Goal: Task Accomplishment & Management: Manage account settings

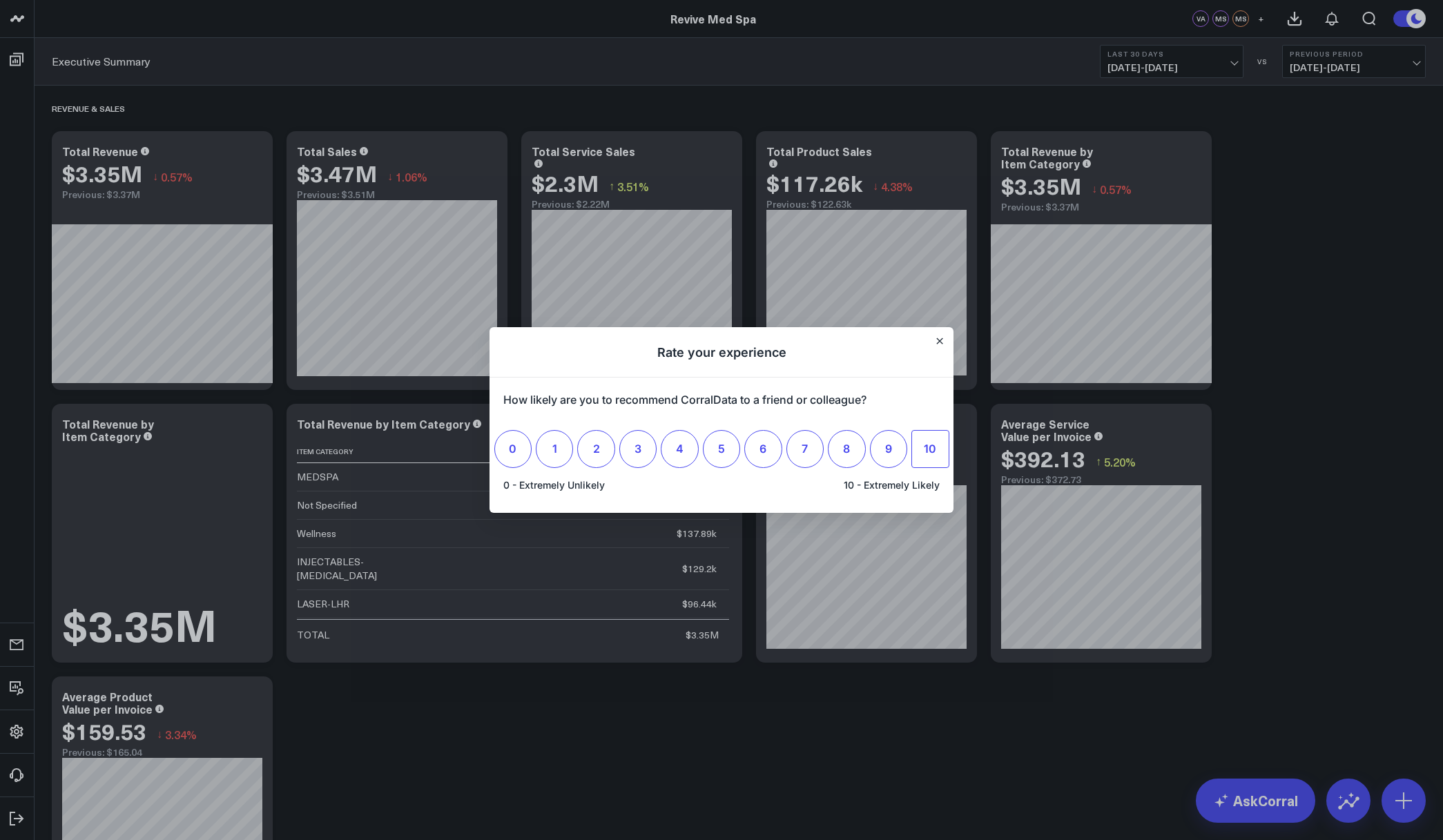
click at [922, 455] on label "10" at bounding box center [929, 448] width 38 height 38
click at [930, 448] on input "10" at bounding box center [930, 448] width 0 height 0
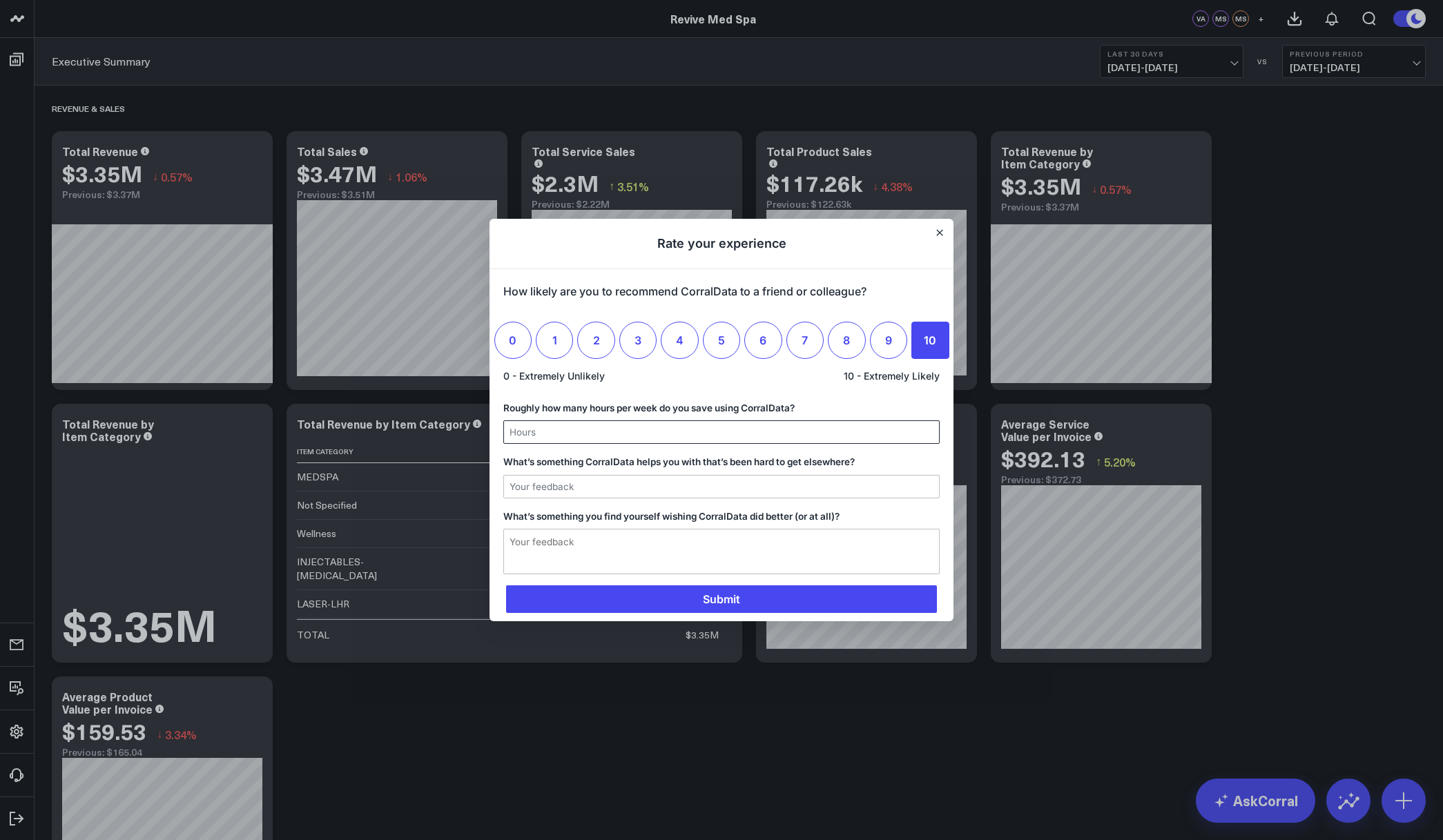
click at [781, 438] on input "Roughly how many hours per week do you save using CorralData?" at bounding box center [722, 432] width 435 height 22
click at [931, 230] on h1 "Rate your experience" at bounding box center [721, 244] width 464 height 51
click at [937, 232] on icon "Close" at bounding box center [940, 233] width 7 height 7
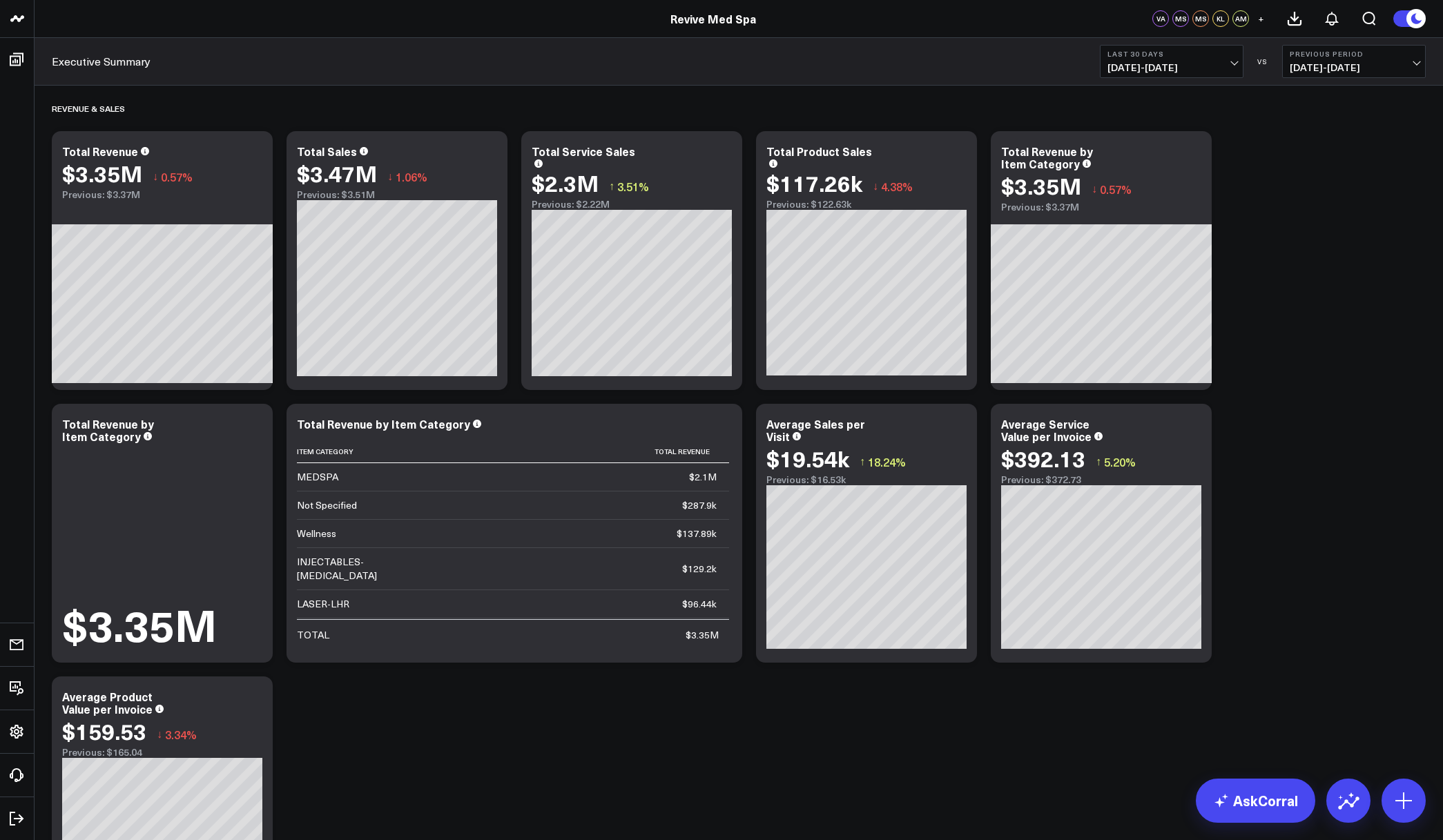
click at [1259, 20] on span "+" at bounding box center [1260, 18] width 6 height 10
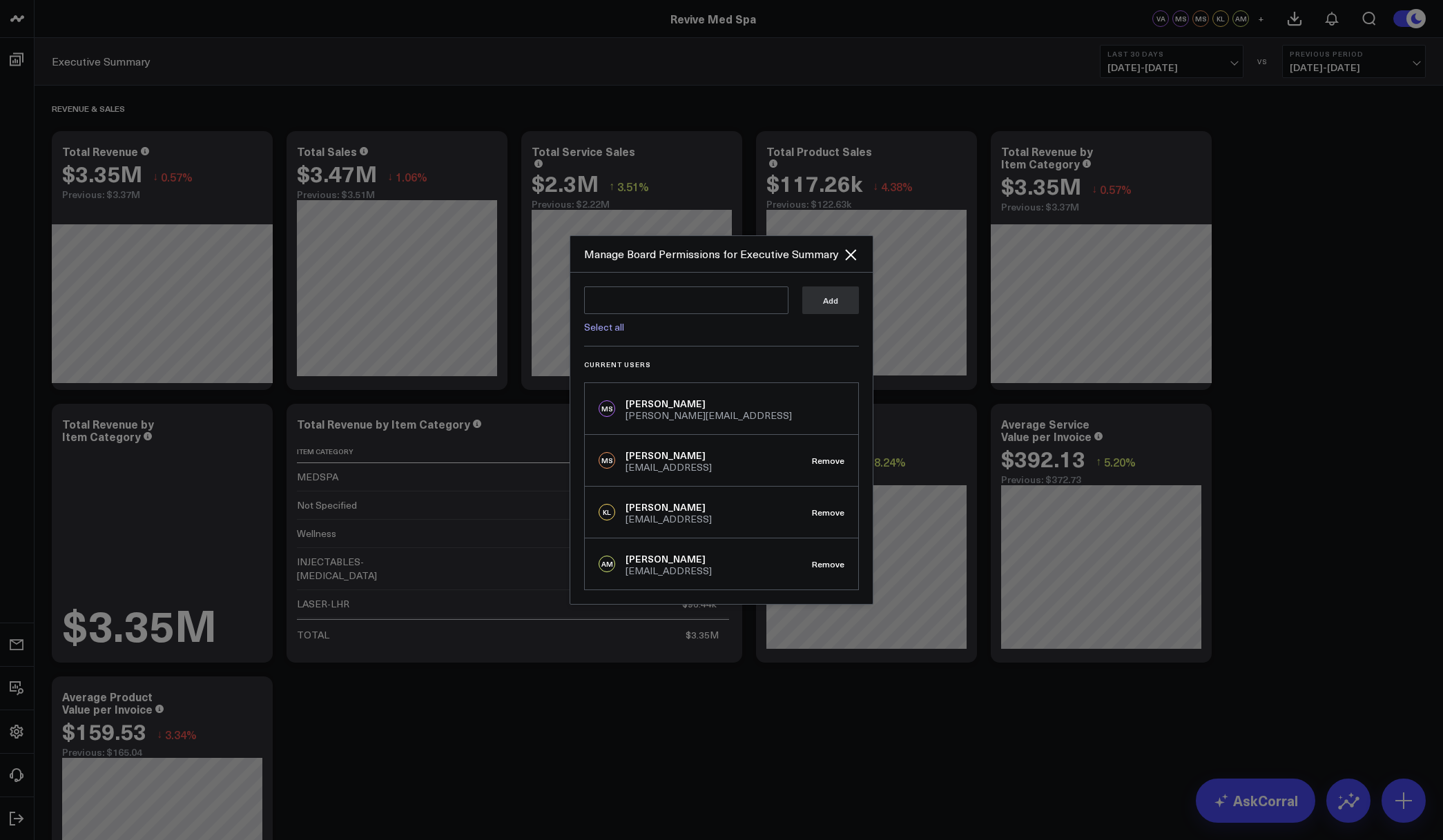
click at [832, 713] on div at bounding box center [721, 420] width 1443 height 840
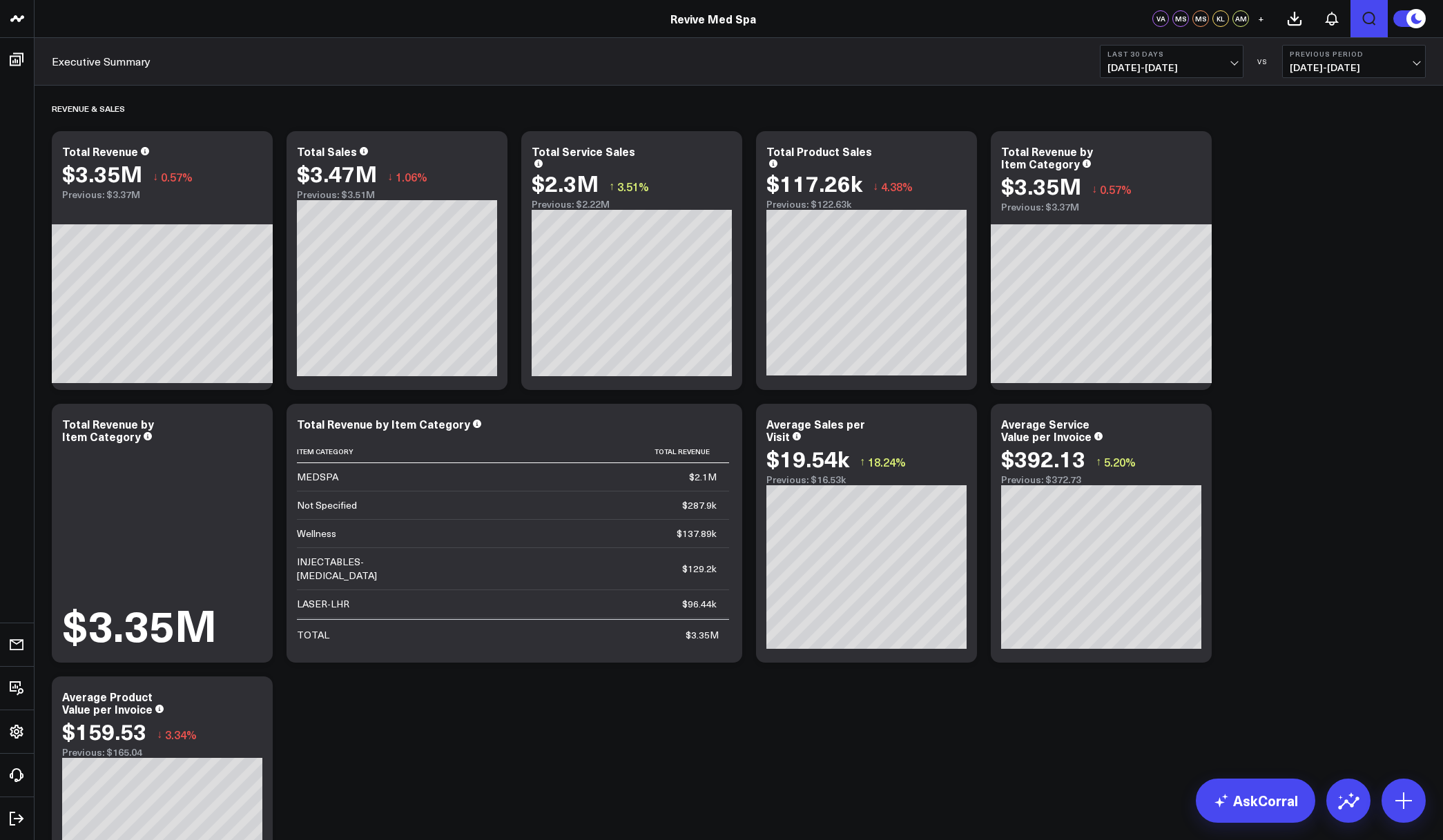
click at [1368, 17] on icon "Open search" at bounding box center [1369, 18] width 17 height 17
click at [1369, 19] on icon "Open search" at bounding box center [1370, 19] width 10 height 10
click at [589, 813] on div "Revenue & Sales Modify via AI Copy link to widget Ask support Remove Create lin…" at bounding box center [738, 514] width 1387 height 857
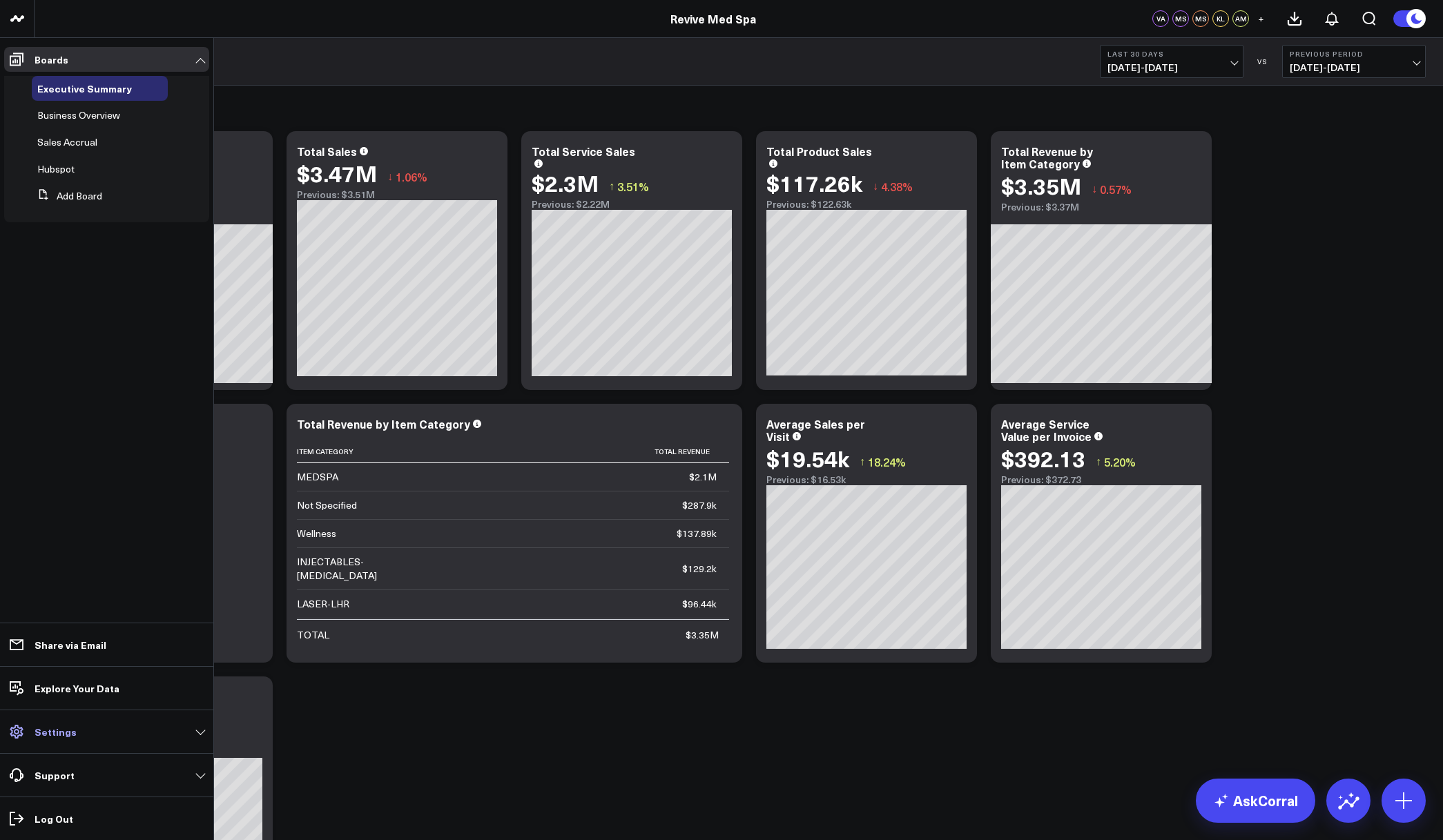
click at [40, 733] on p "Settings" at bounding box center [55, 732] width 42 height 11
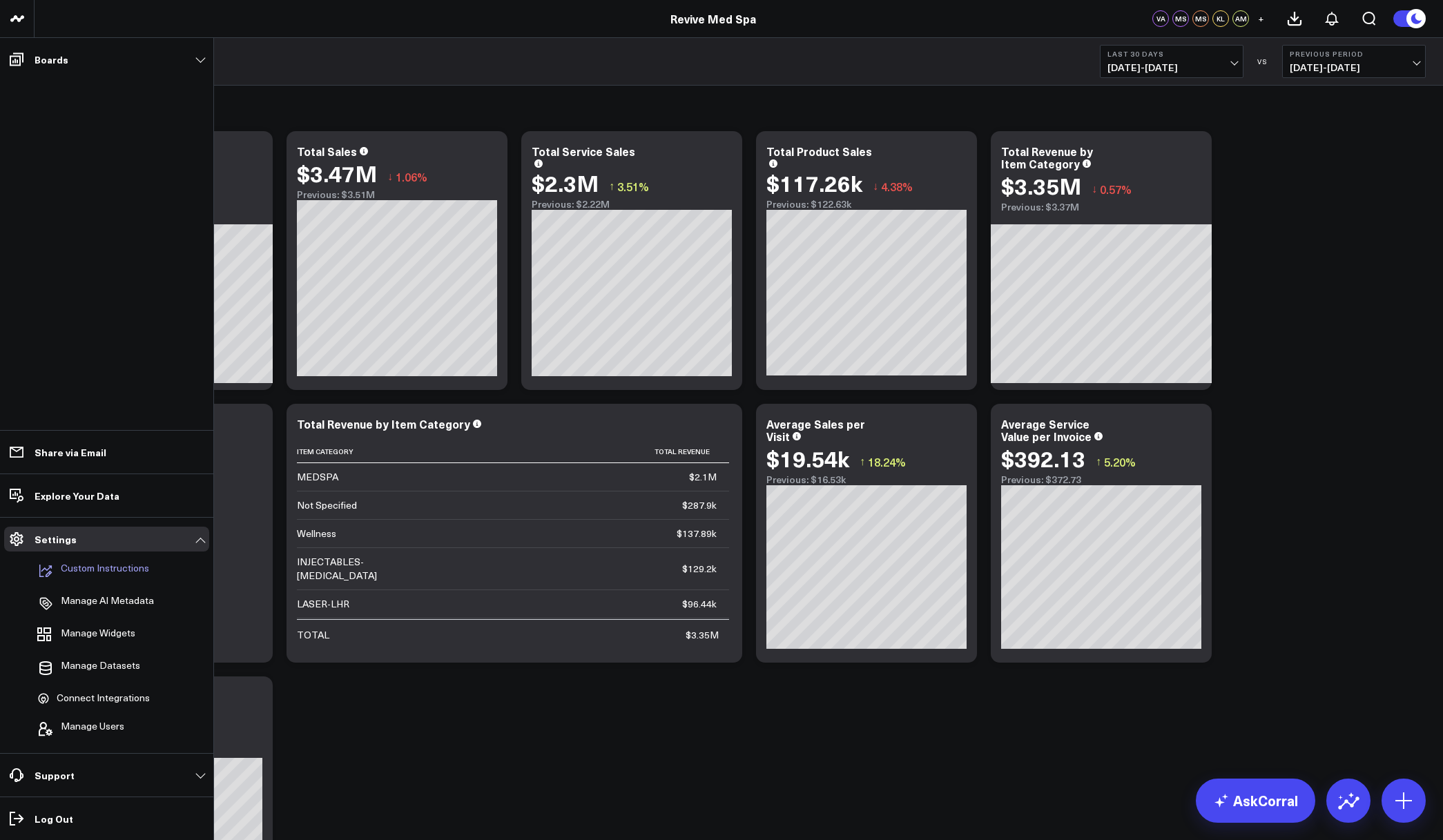
click at [84, 568] on p "Custom Instructions" at bounding box center [104, 571] width 88 height 17
click at [88, 602] on p "Manage AI Metadata" at bounding box center [107, 603] width 94 height 17
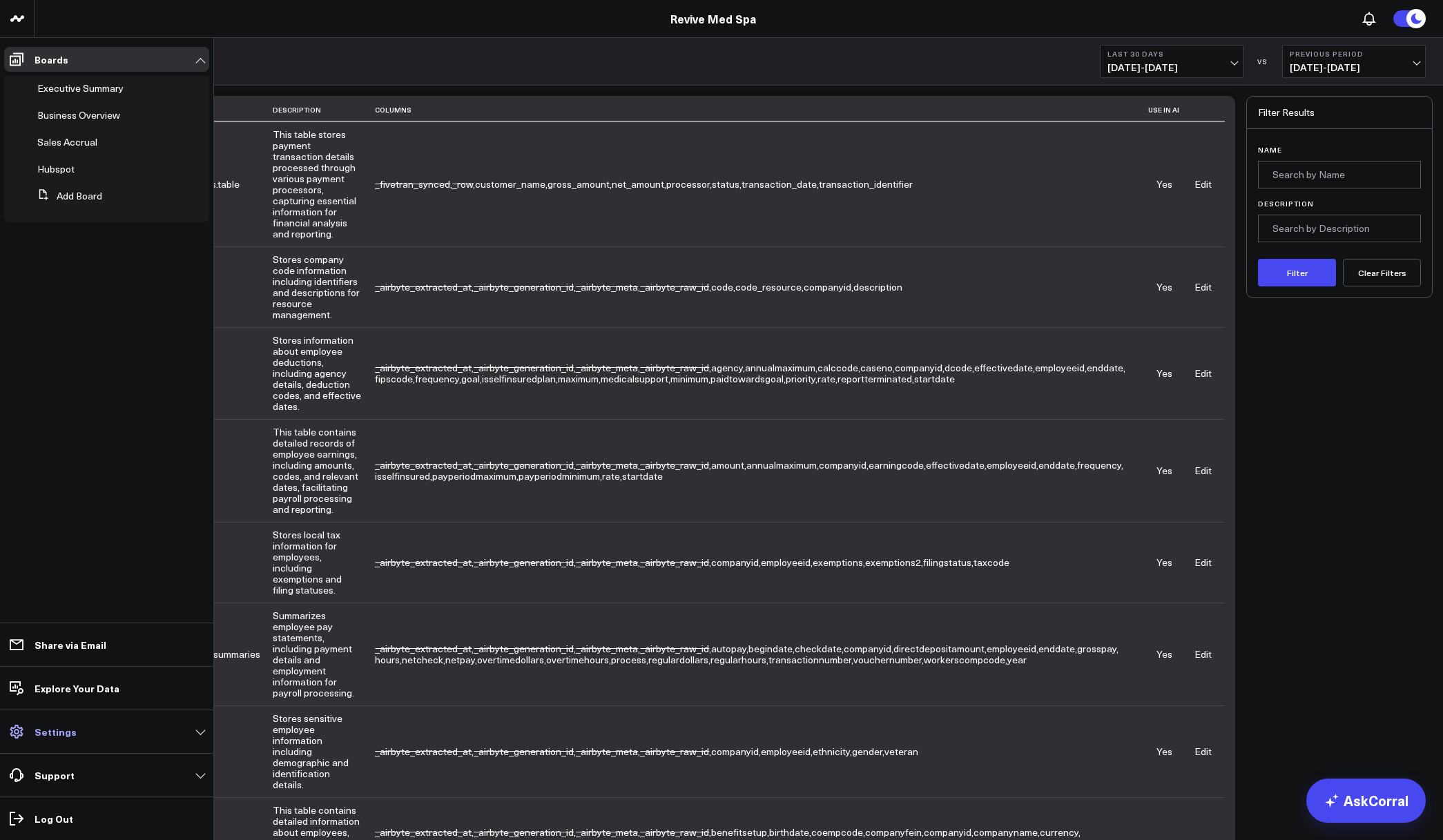
click at [69, 739] on link "Settings" at bounding box center [107, 732] width 205 height 24
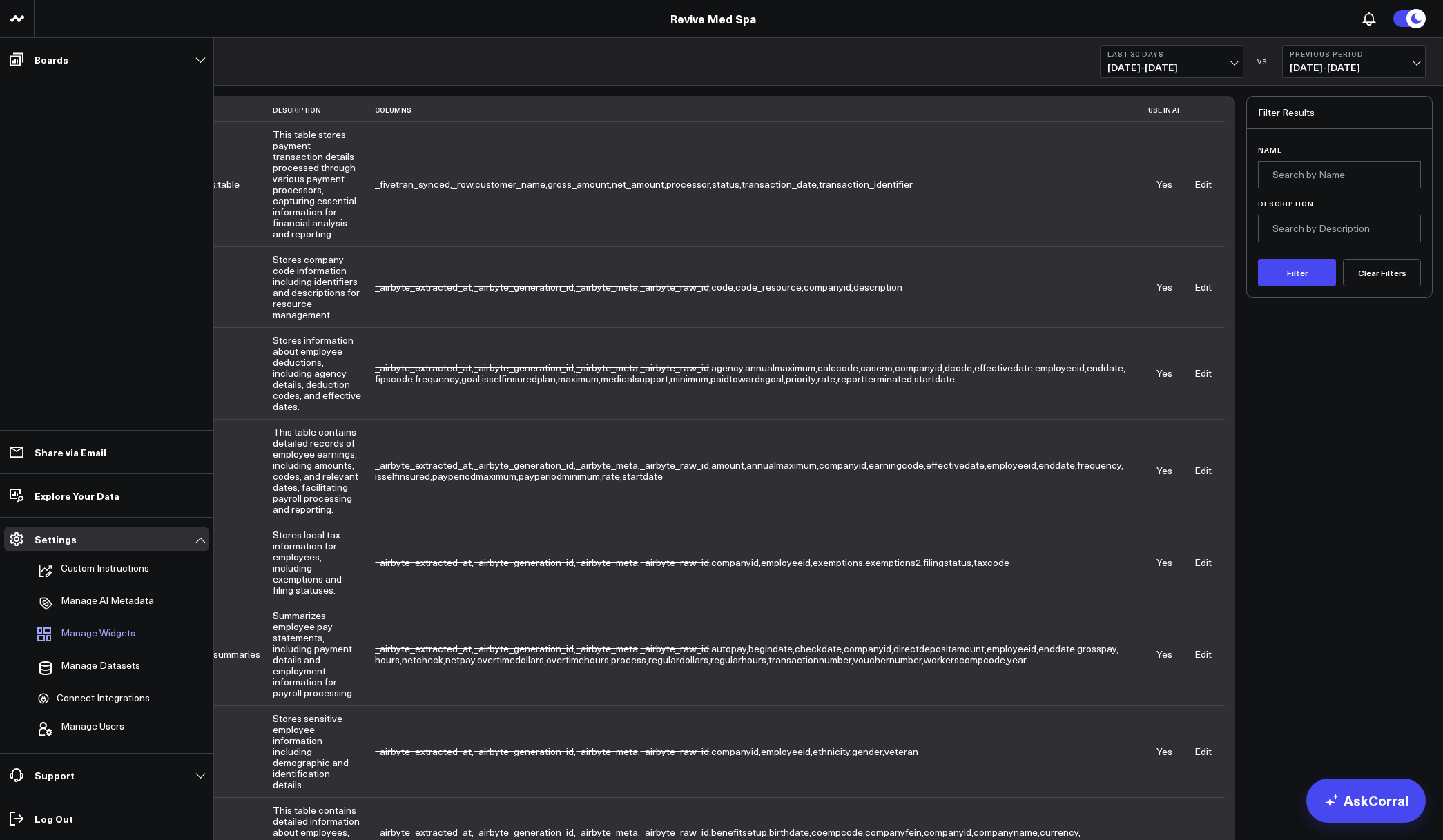
click at [87, 639] on span "Manage Widgets" at bounding box center [97, 635] width 74 height 17
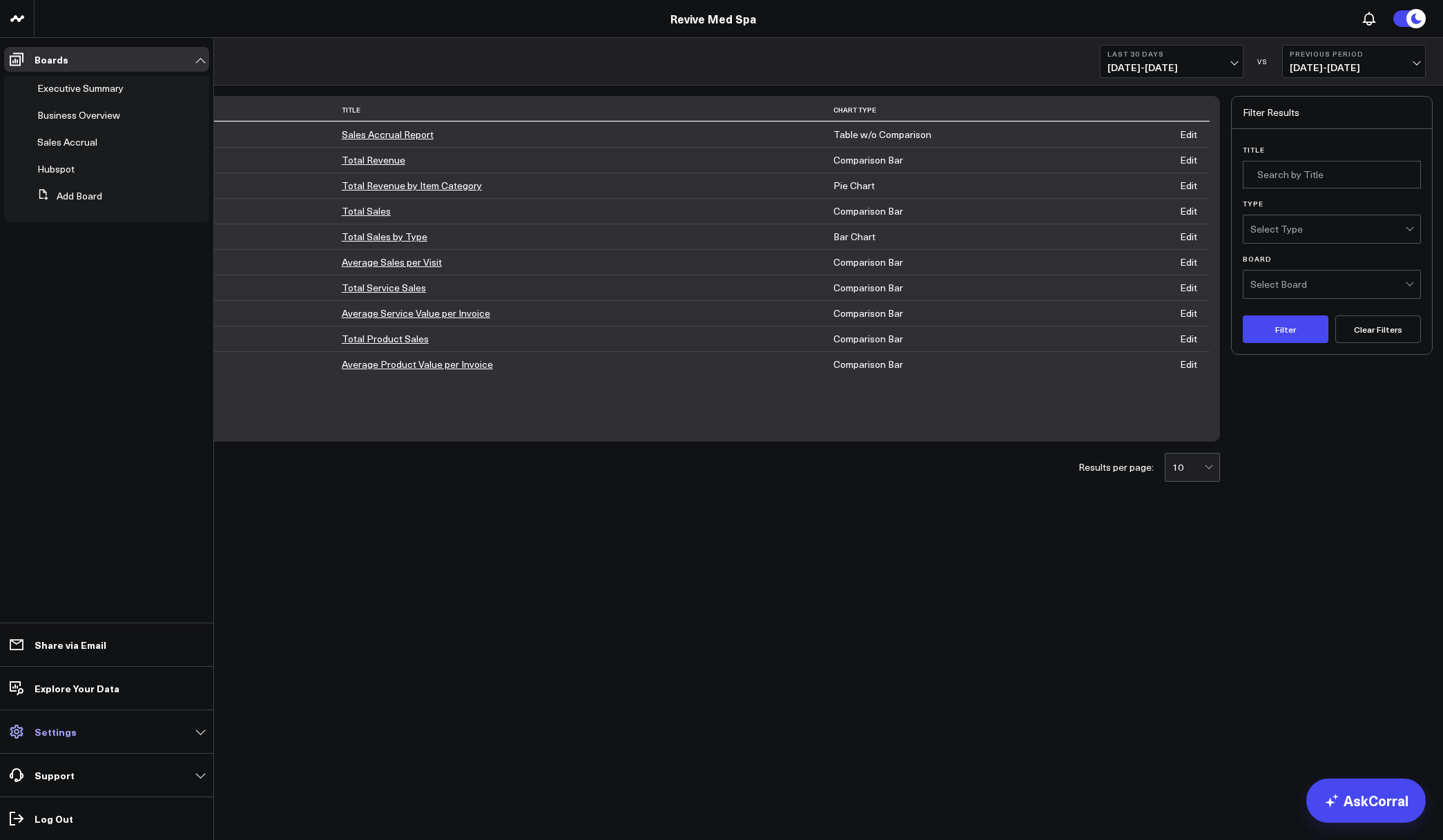
click at [38, 732] on p "Settings" at bounding box center [55, 732] width 42 height 11
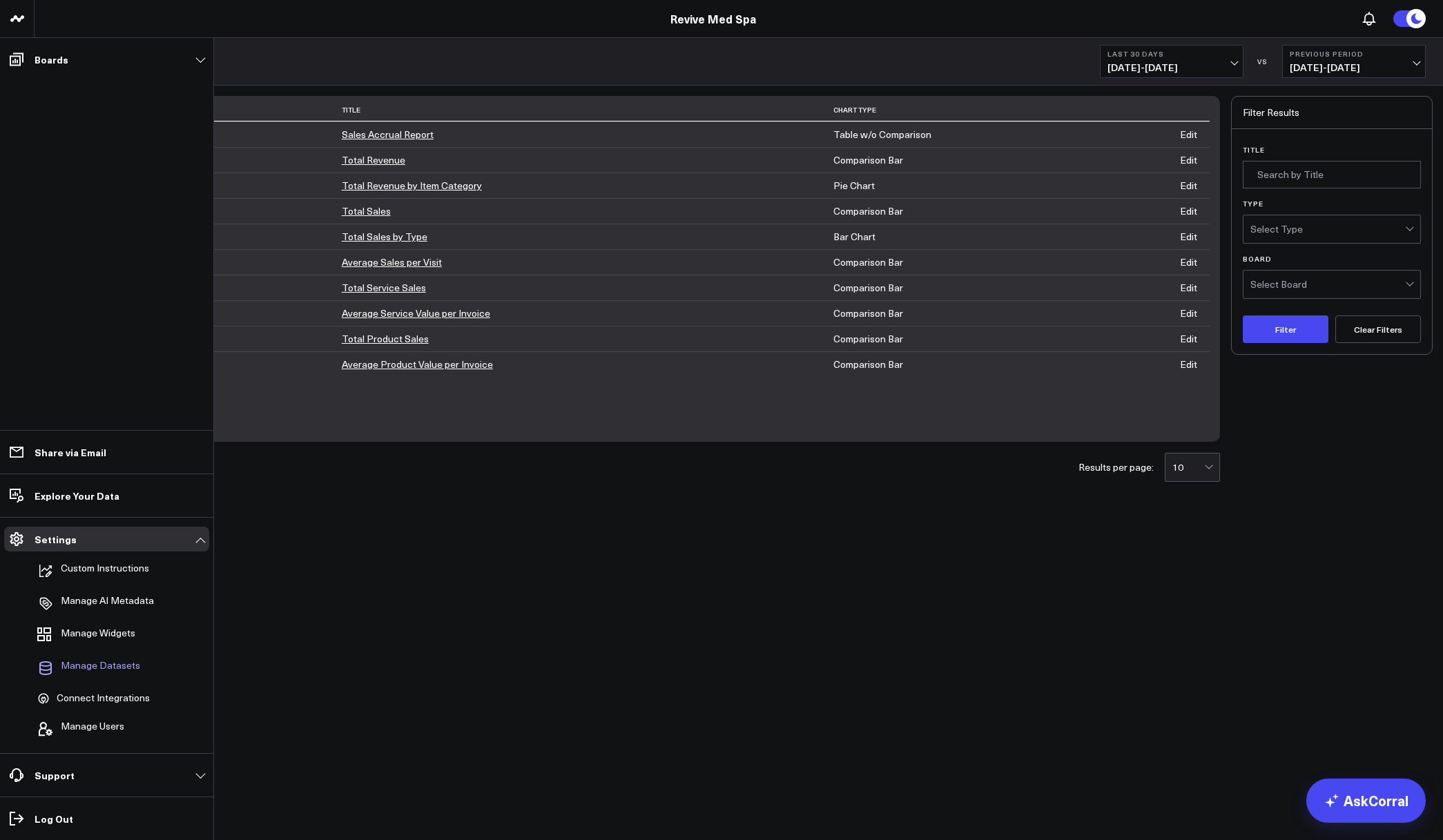
click at [79, 673] on span "Manage Datasets" at bounding box center [100, 668] width 80 height 17
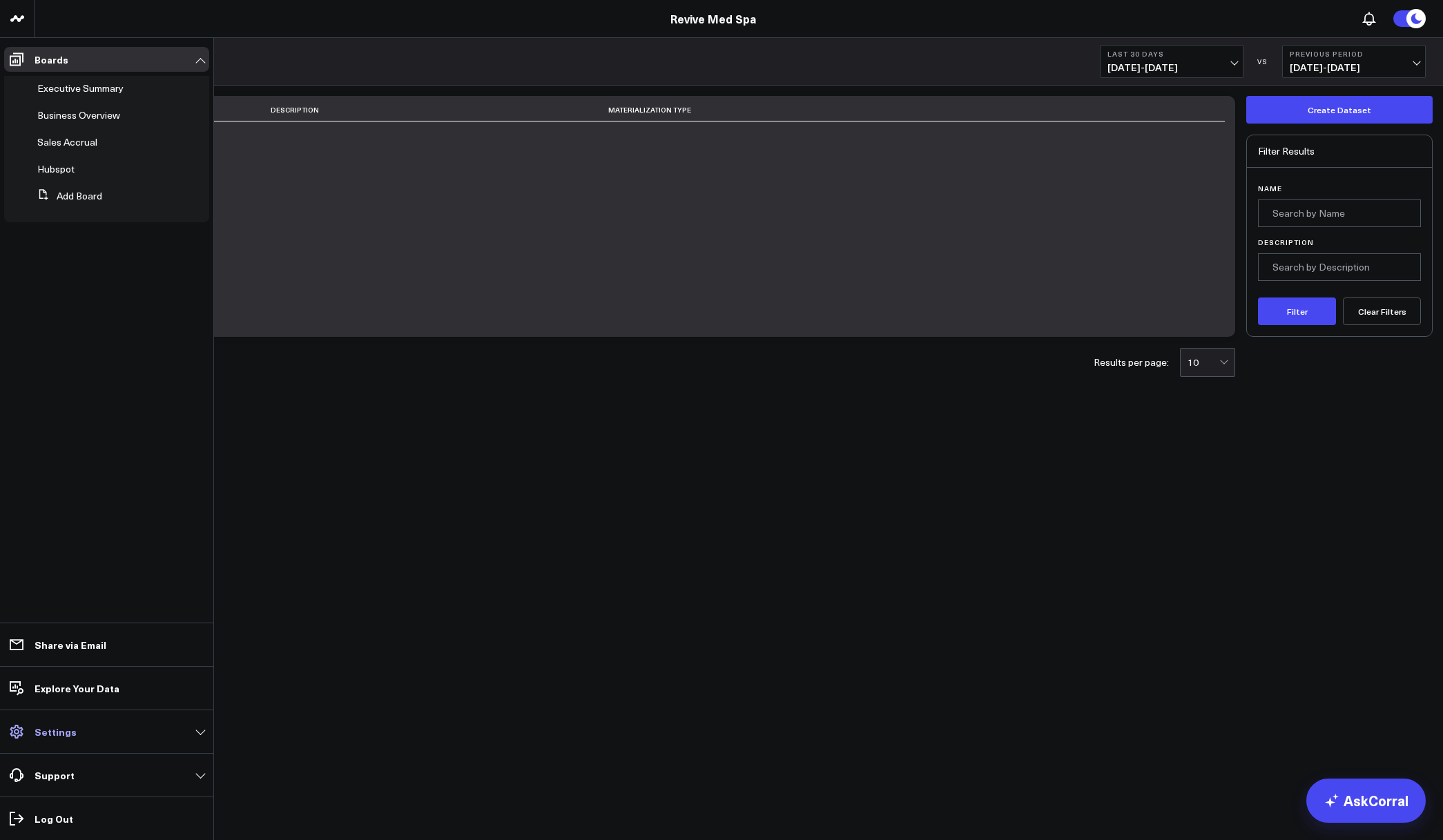
click at [41, 735] on p "Settings" at bounding box center [55, 732] width 42 height 11
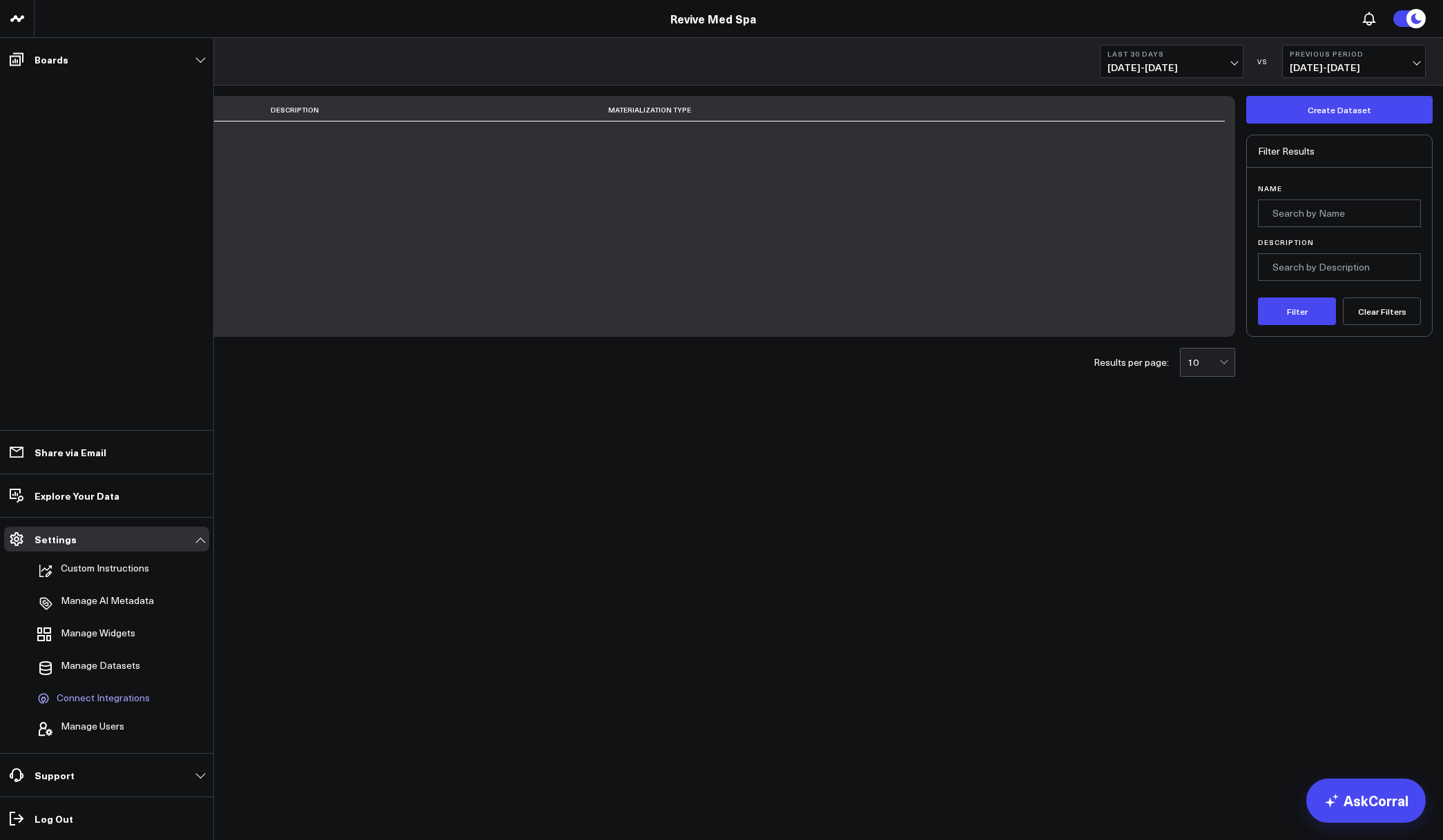
click at [62, 698] on span "Connect Integrations" at bounding box center [103, 698] width 94 height 12
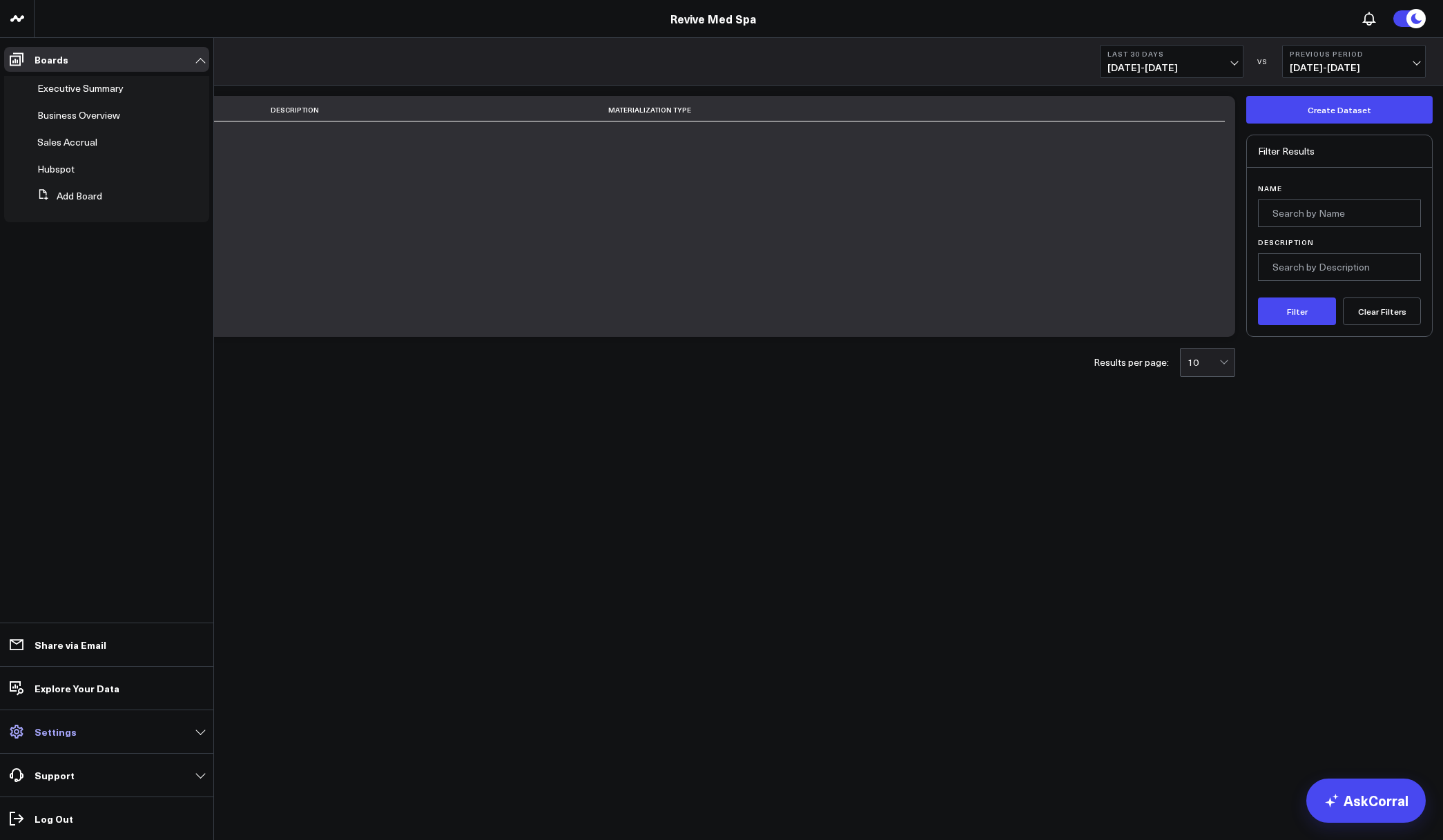
click at [26, 730] on span at bounding box center [17, 732] width 24 height 24
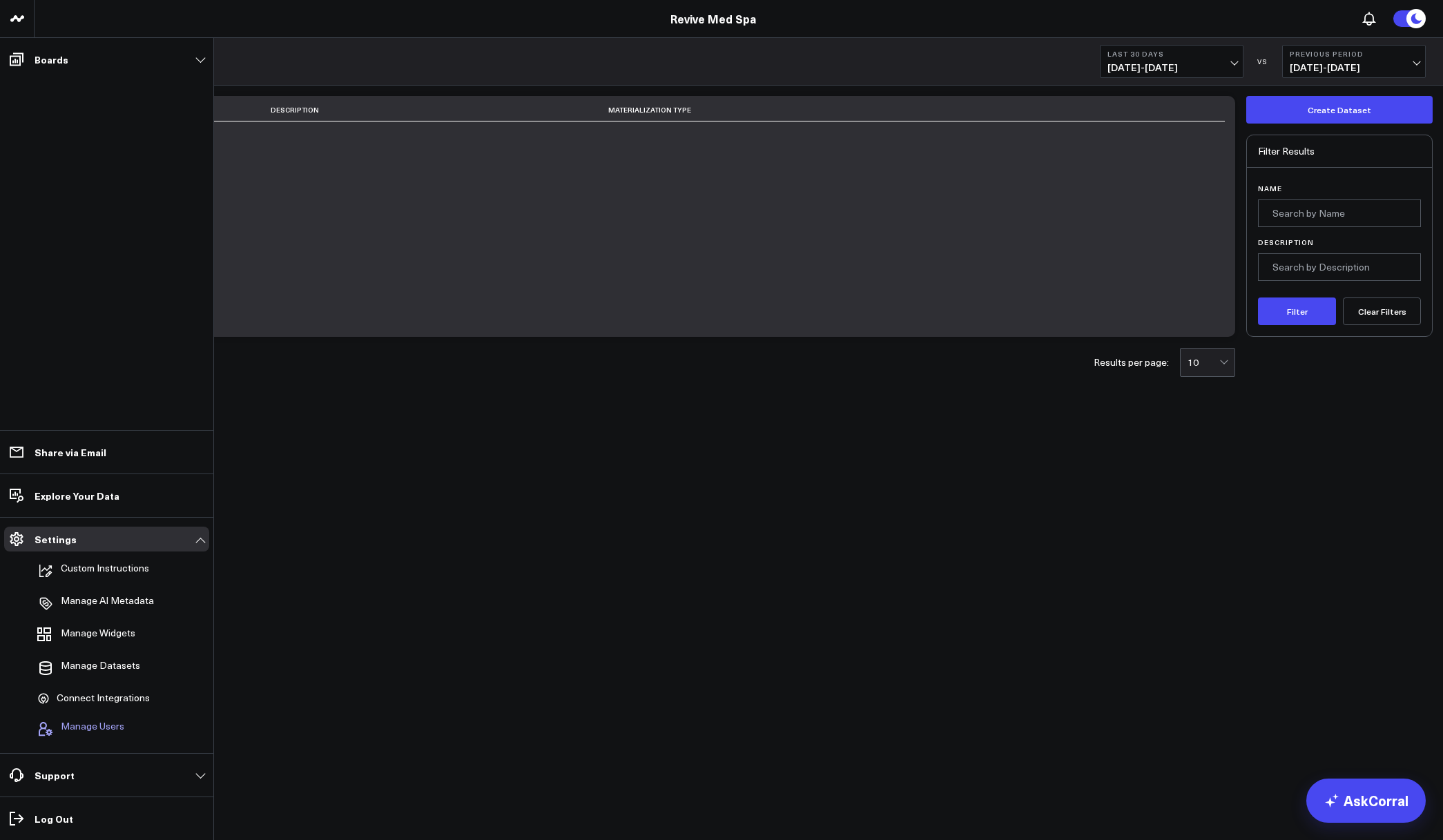
click at [109, 729] on span "Manage Users" at bounding box center [92, 729] width 64 height 17
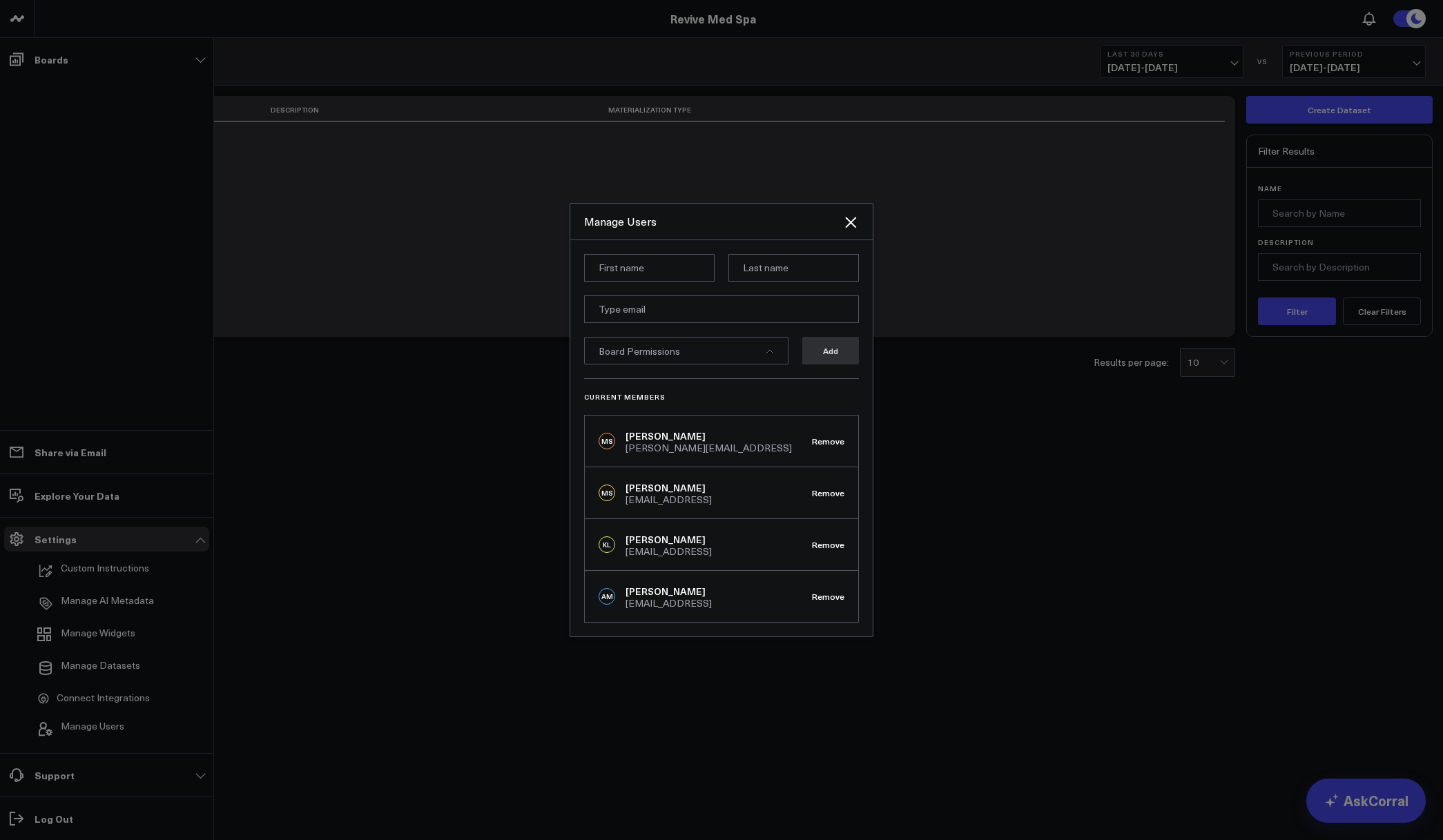
click at [647, 357] on span "Board Permissions" at bounding box center [639, 351] width 81 height 13
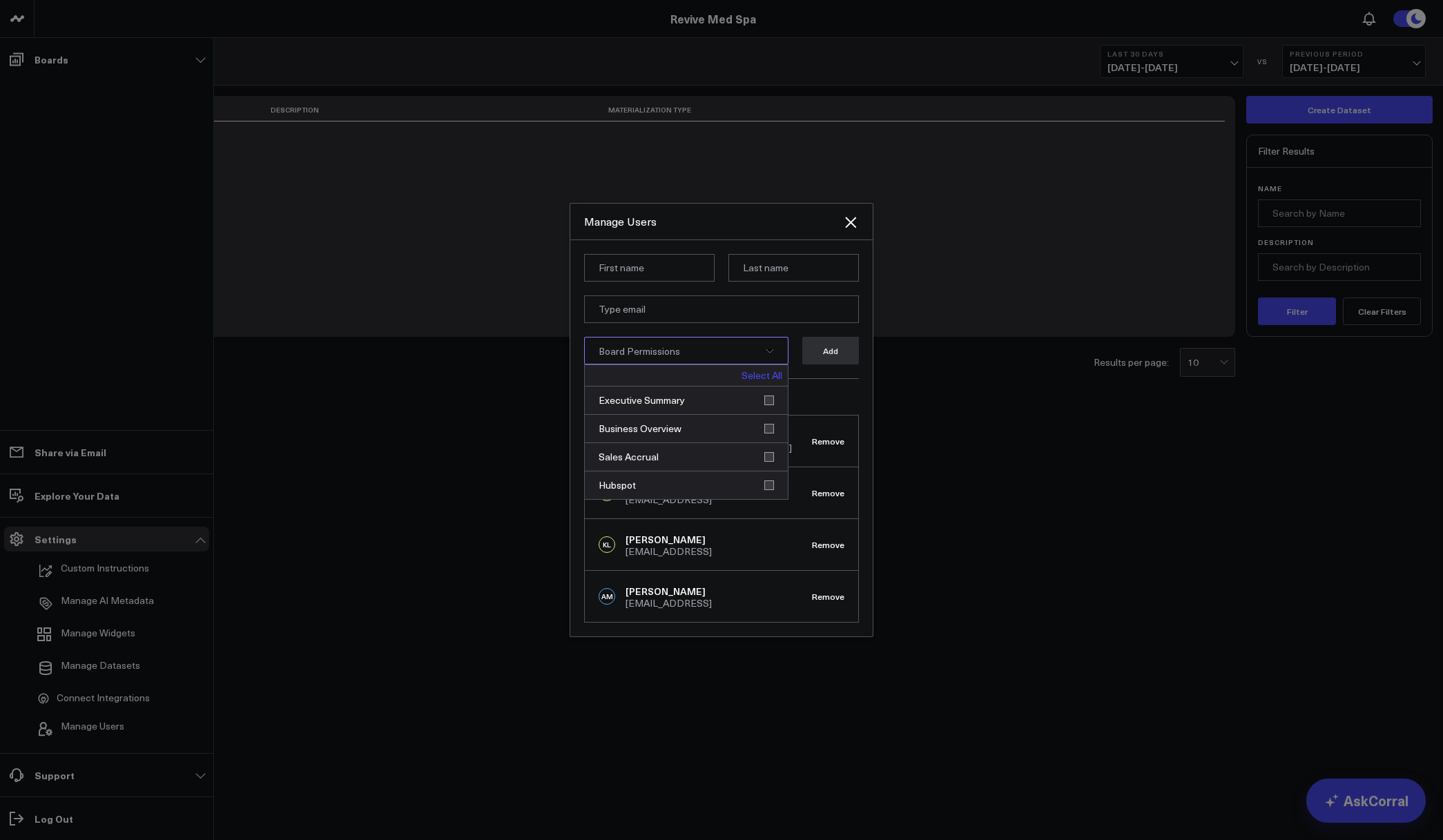
click at [646, 357] on span "Board Permissions" at bounding box center [639, 351] width 81 height 13
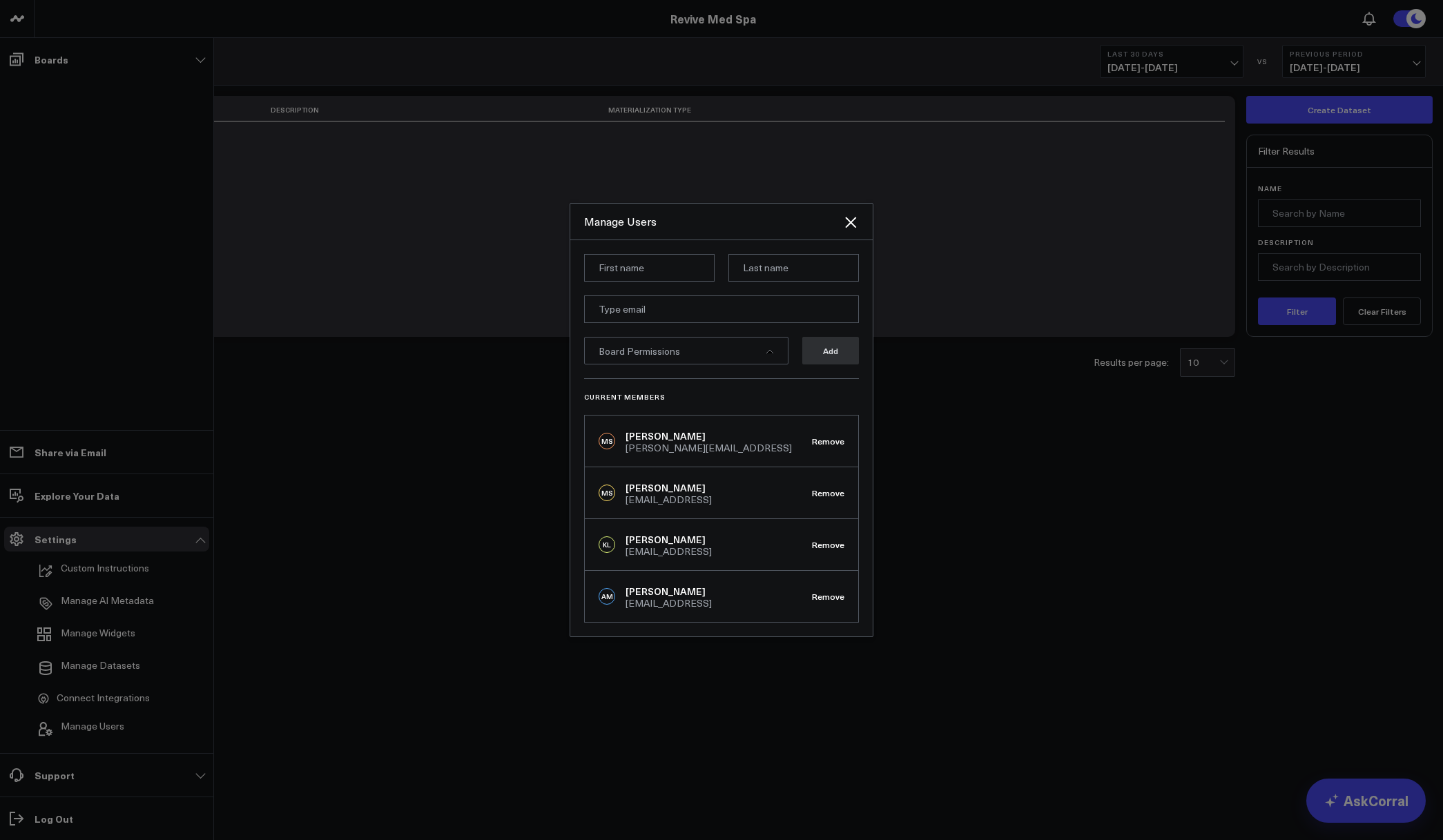
click at [661, 459] on div "MS Mike Speaker mike@revive.md Remove" at bounding box center [721, 441] width 274 height 52
click at [659, 443] on div "mike@revive.md" at bounding box center [709, 448] width 166 height 10
drag, startPoint x: 226, startPoint y: 524, endPoint x: 230, endPoint y: 510, distance: 14.6
click at [228, 520] on div at bounding box center [721, 420] width 1443 height 840
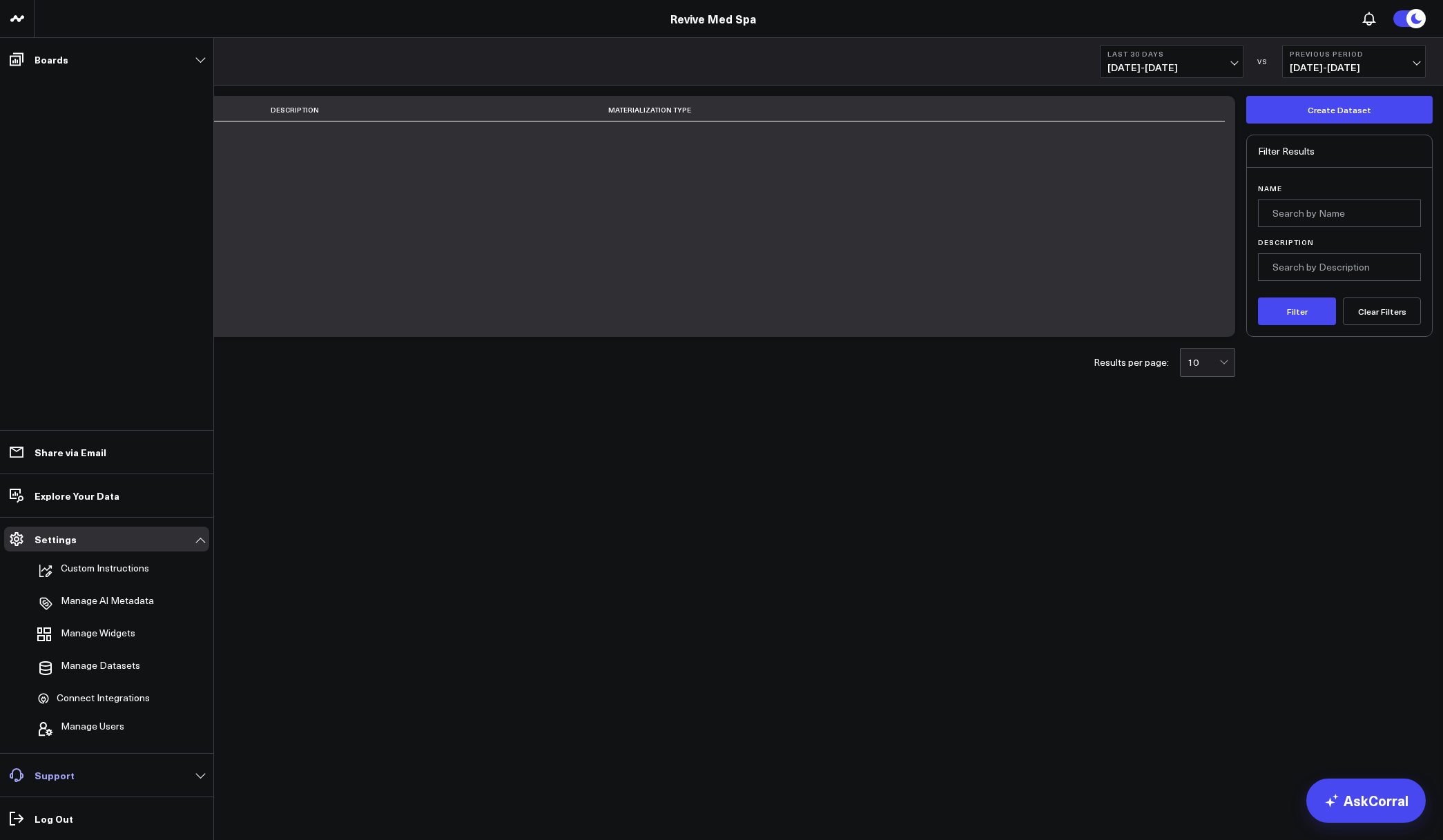
click at [66, 785] on link "Support" at bounding box center [107, 775] width 205 height 24
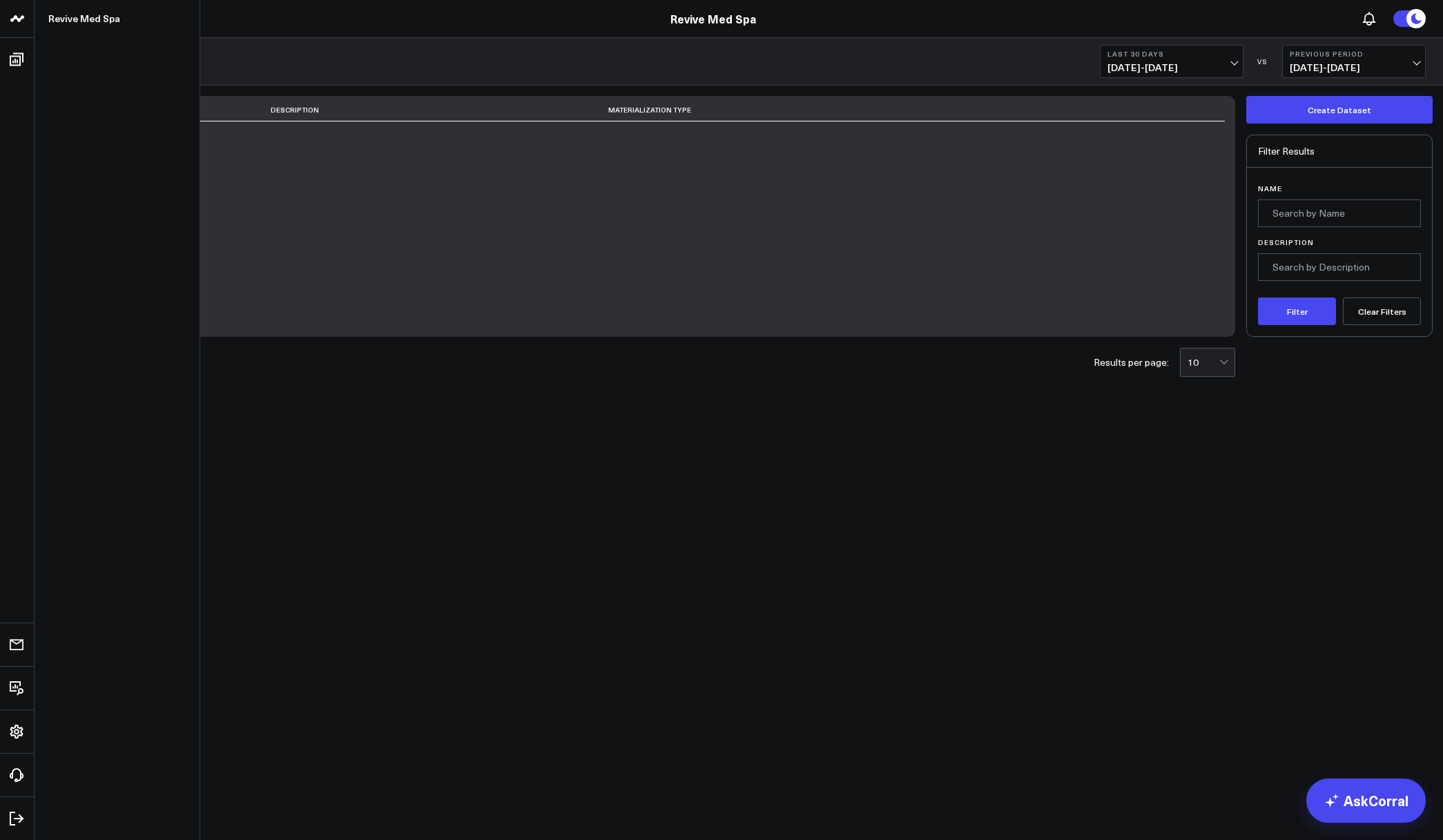
click at [21, 24] on icon at bounding box center [17, 18] width 17 height 17
